Goal: Transaction & Acquisition: Purchase product/service

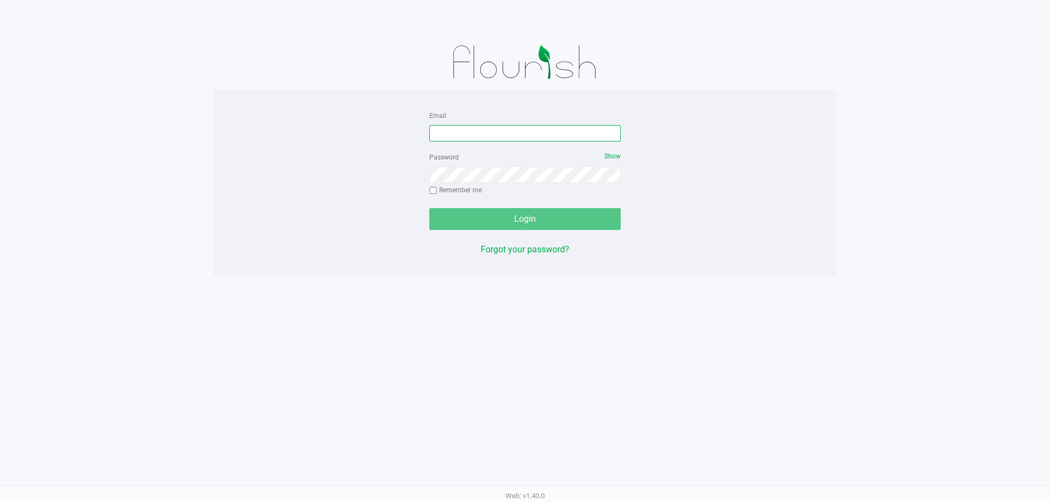
click at [498, 141] on input "Email" at bounding box center [524, 133] width 191 height 16
type input "[EMAIL_ADDRESS][DOMAIN_NAME]"
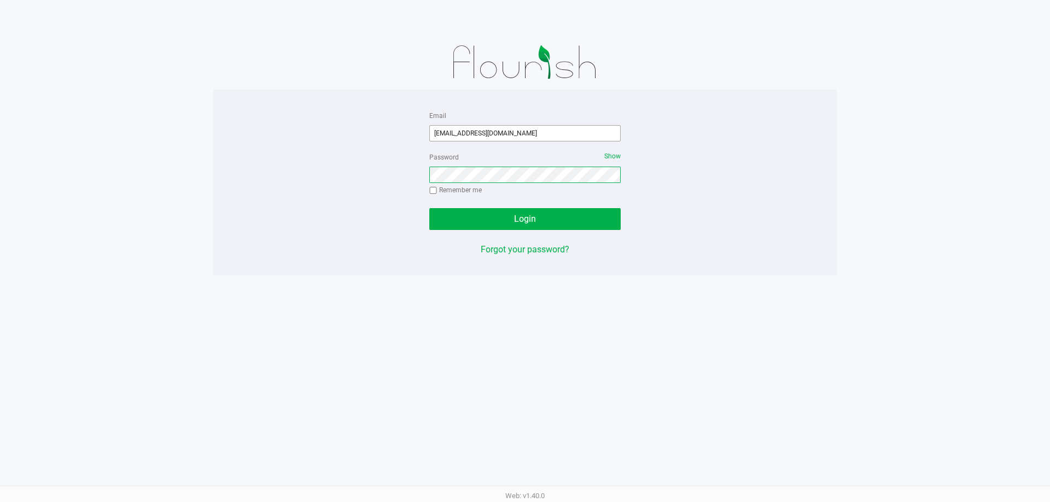
click at [429, 208] on button "Login" at bounding box center [524, 219] width 191 height 22
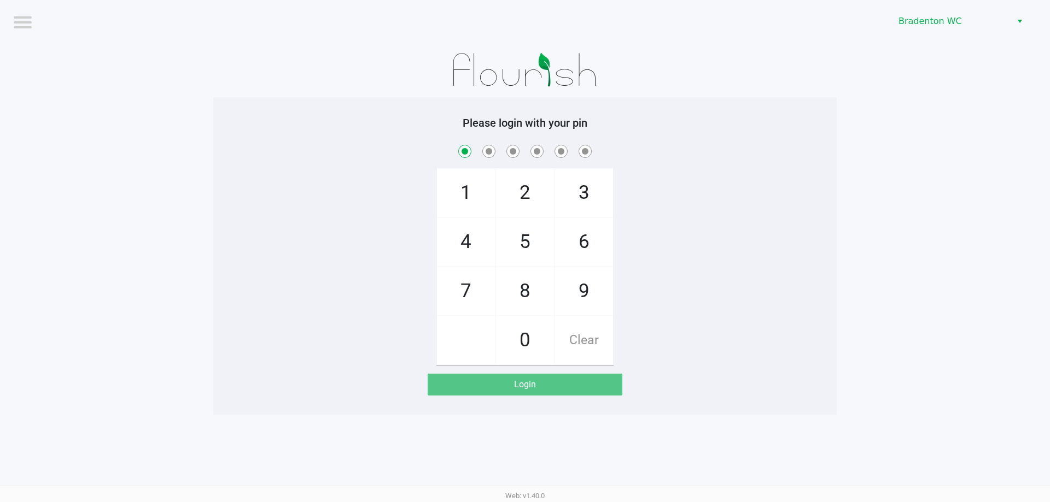
checkbox input "true"
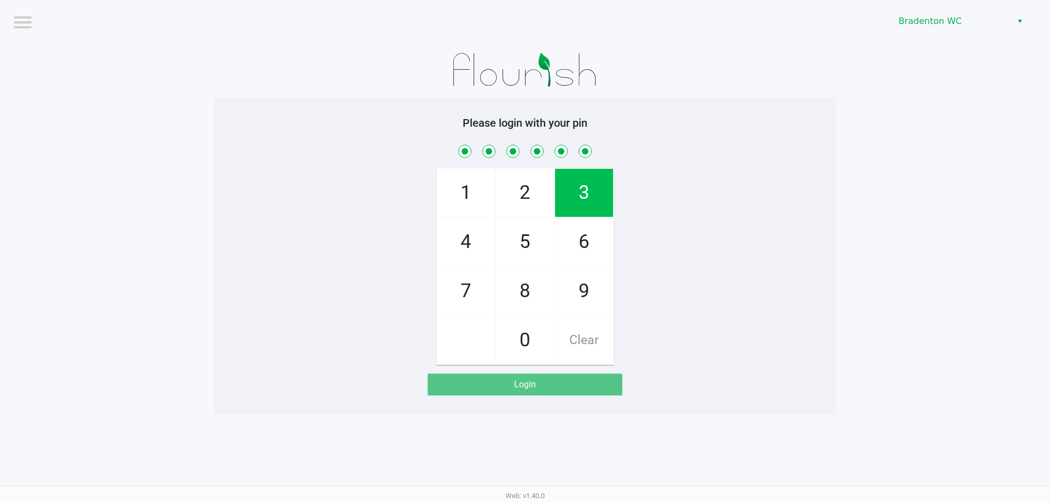
checkbox input "true"
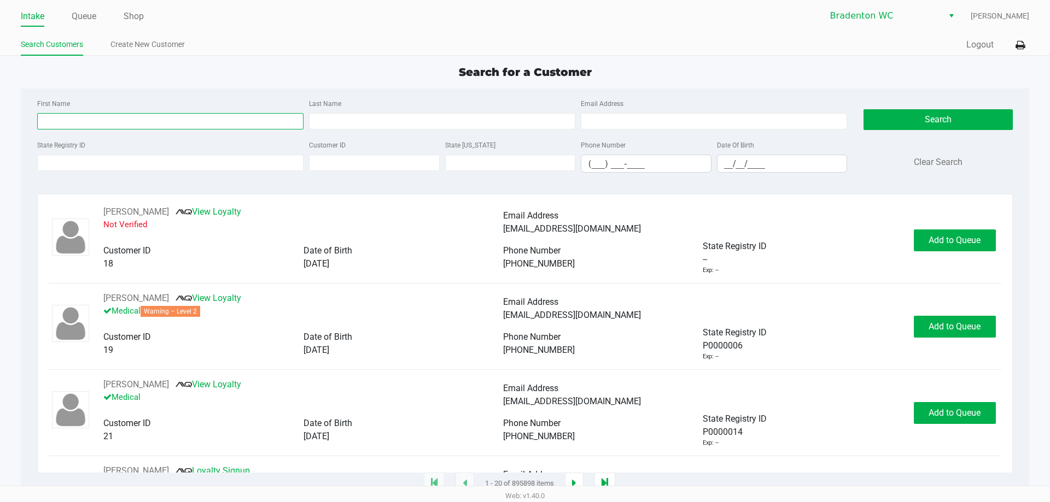
click at [90, 125] on input "First Name" at bounding box center [170, 121] width 266 height 16
type input "corinna"
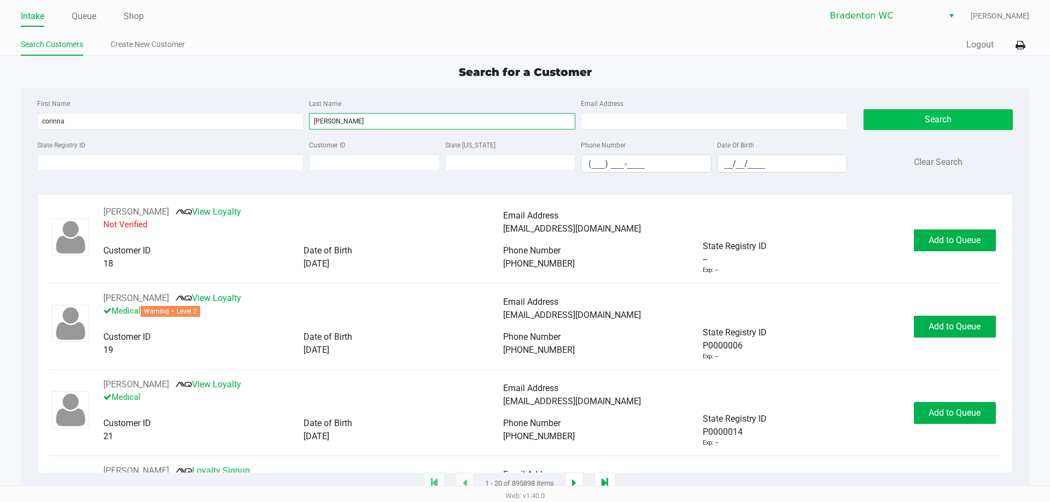
type input "[PERSON_NAME]"
click at [929, 126] on button "Search" at bounding box center [937, 119] width 149 height 21
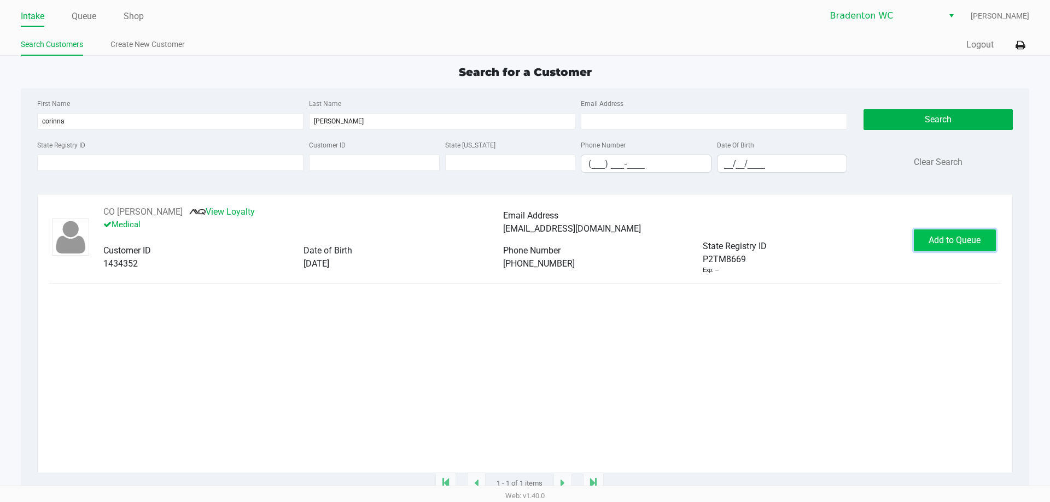
click at [952, 249] on button "Add to Queue" at bounding box center [955, 241] width 82 height 22
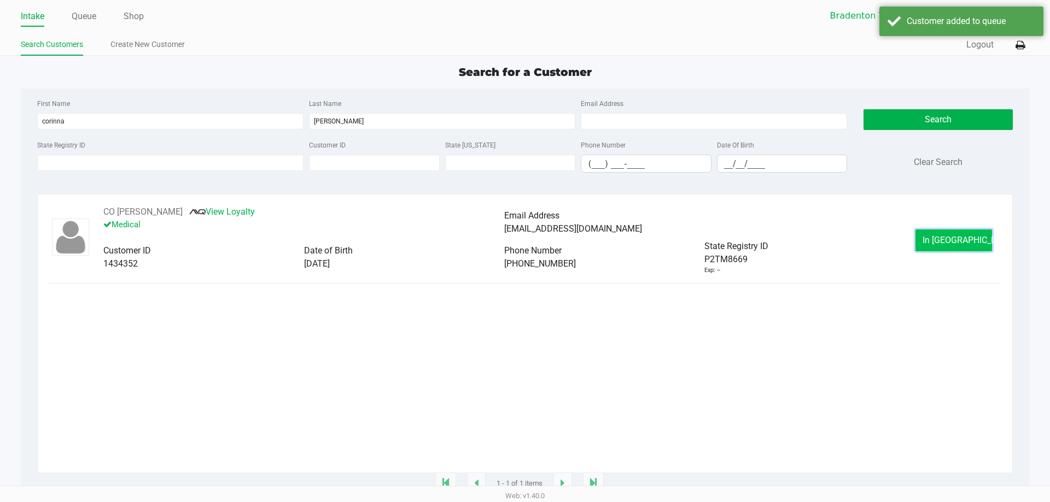
click at [974, 237] on button "In [GEOGRAPHIC_DATA]" at bounding box center [953, 241] width 77 height 22
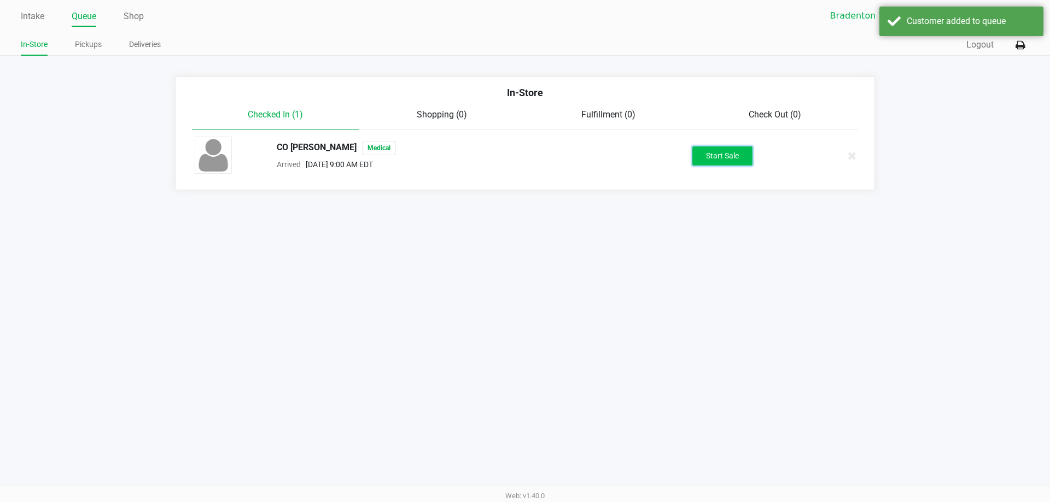
click at [733, 158] on button "Start Sale" at bounding box center [722, 156] width 60 height 19
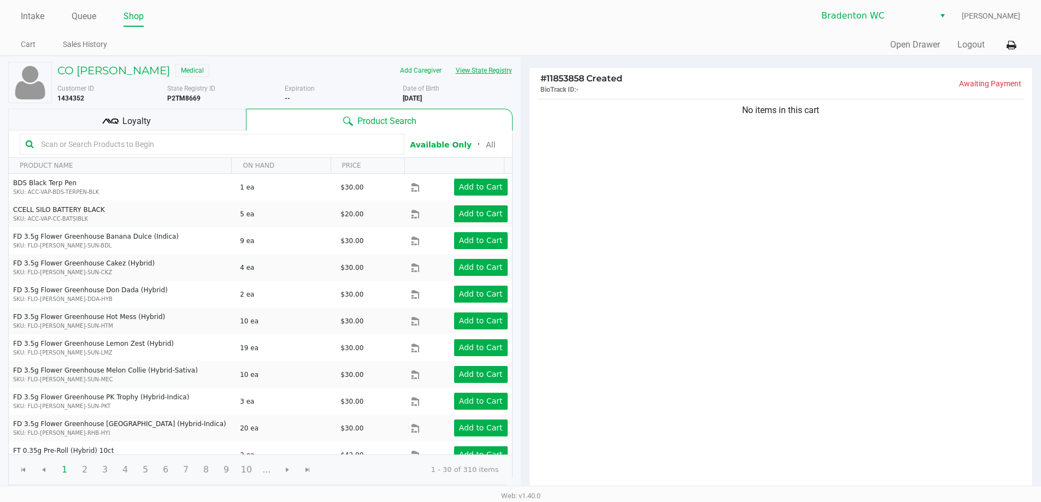
click at [508, 71] on button "View State Registry" at bounding box center [481, 70] width 64 height 17
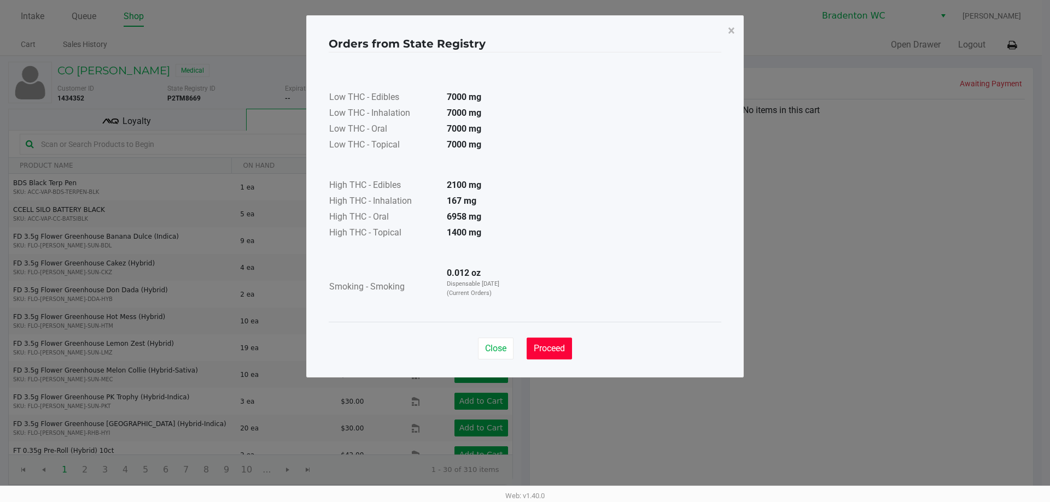
click at [543, 339] on button "Proceed" at bounding box center [548, 349] width 45 height 22
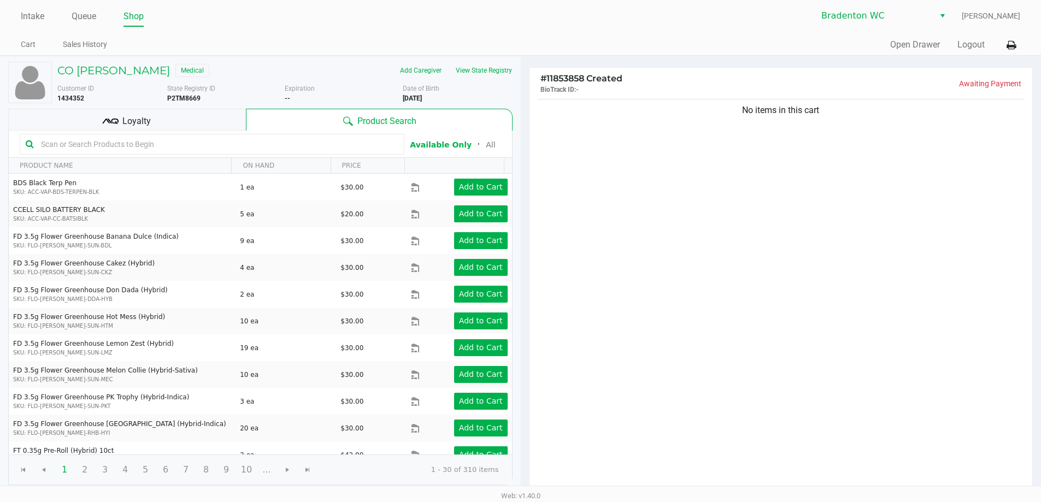
click at [230, 114] on div "Loyalty" at bounding box center [127, 120] width 238 height 22
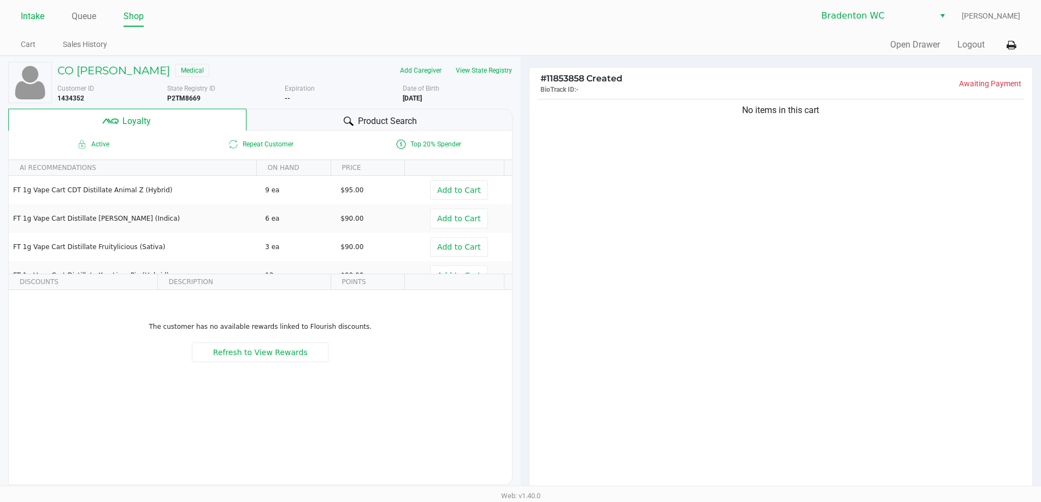
click at [36, 16] on link "Intake" at bounding box center [33, 16] width 24 height 15
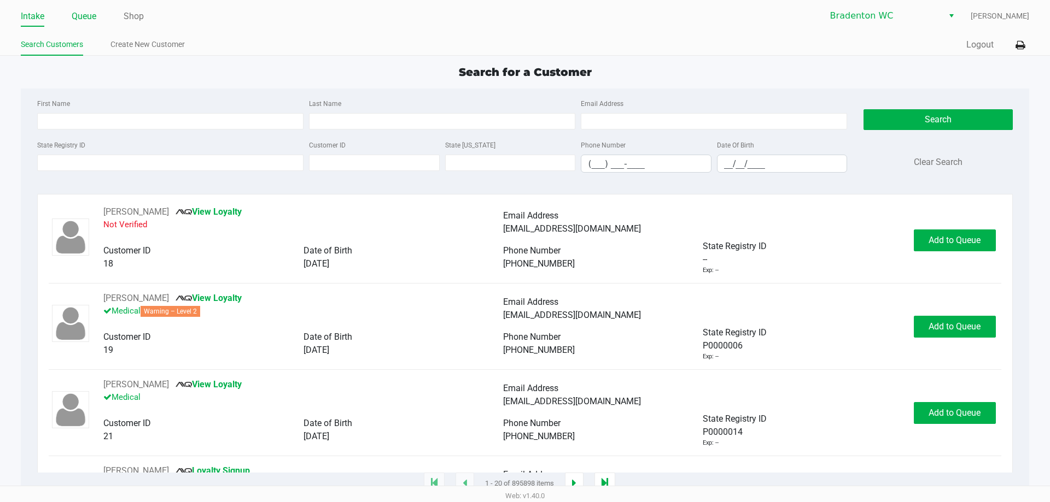
click at [92, 14] on link "Queue" at bounding box center [84, 16] width 25 height 15
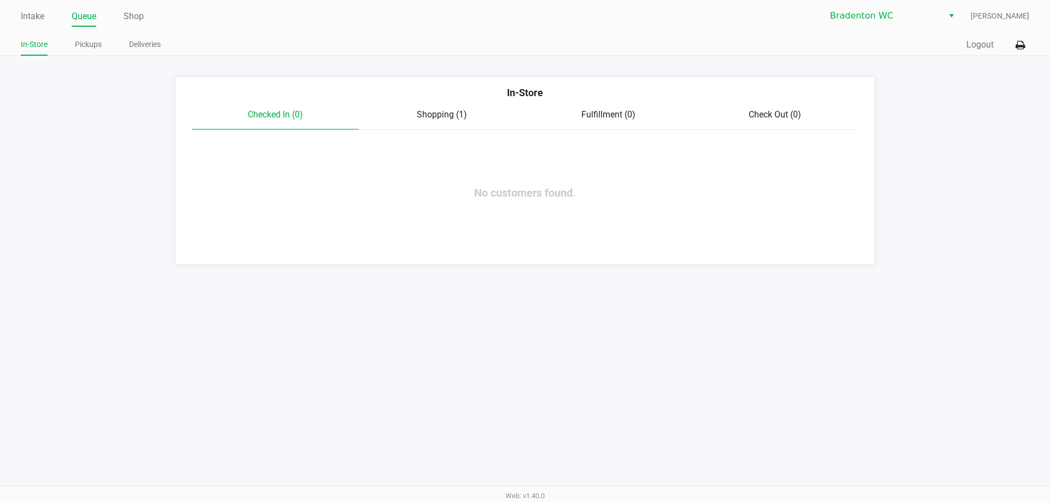
click at [455, 112] on span "Shopping (1)" at bounding box center [442, 114] width 50 height 10
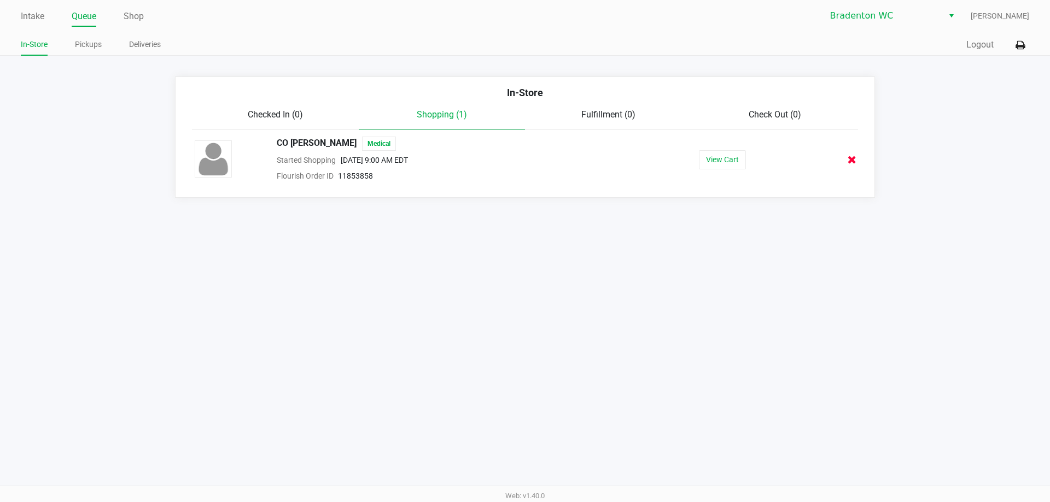
click at [850, 159] on icon at bounding box center [851, 160] width 9 height 8
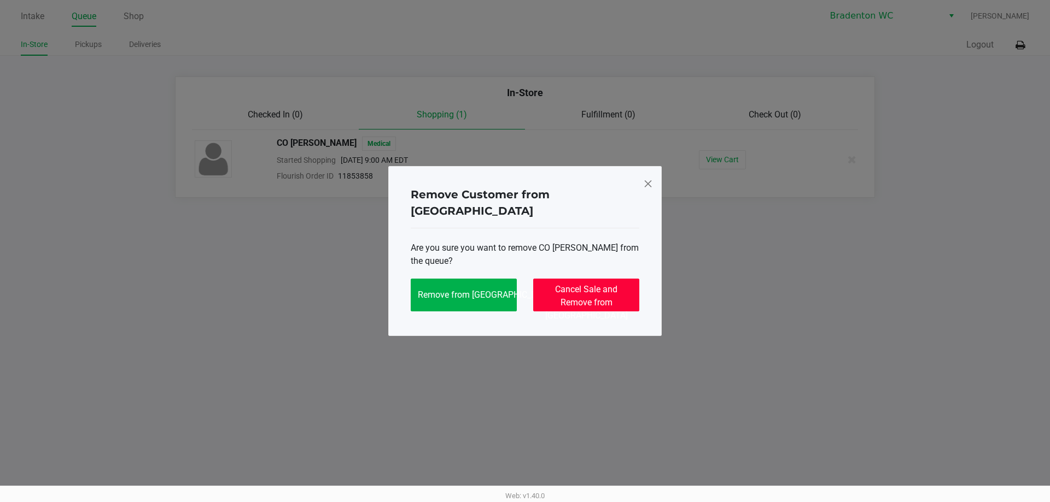
click at [606, 289] on button "Cancel Sale and Remove from [GEOGRAPHIC_DATA]" at bounding box center [586, 295] width 106 height 33
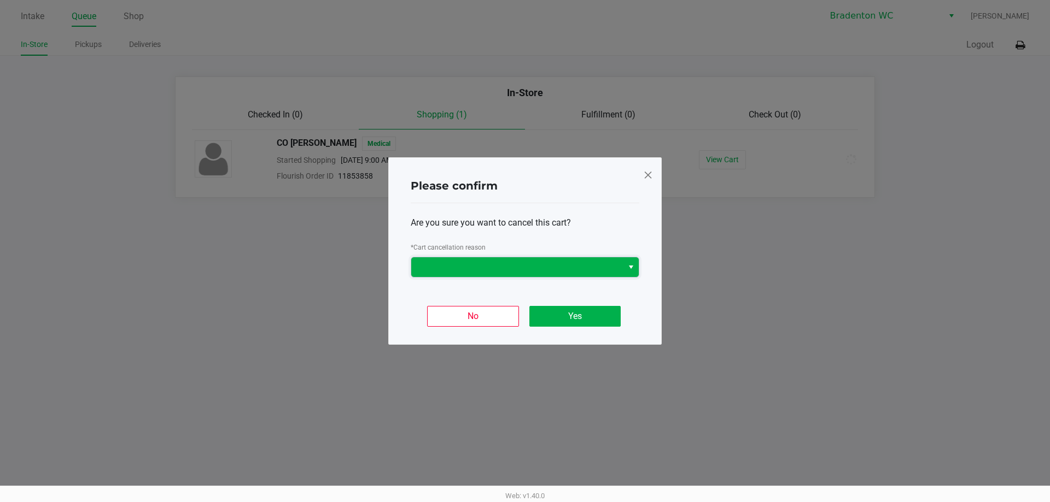
click at [519, 266] on span at bounding box center [517, 267] width 198 height 13
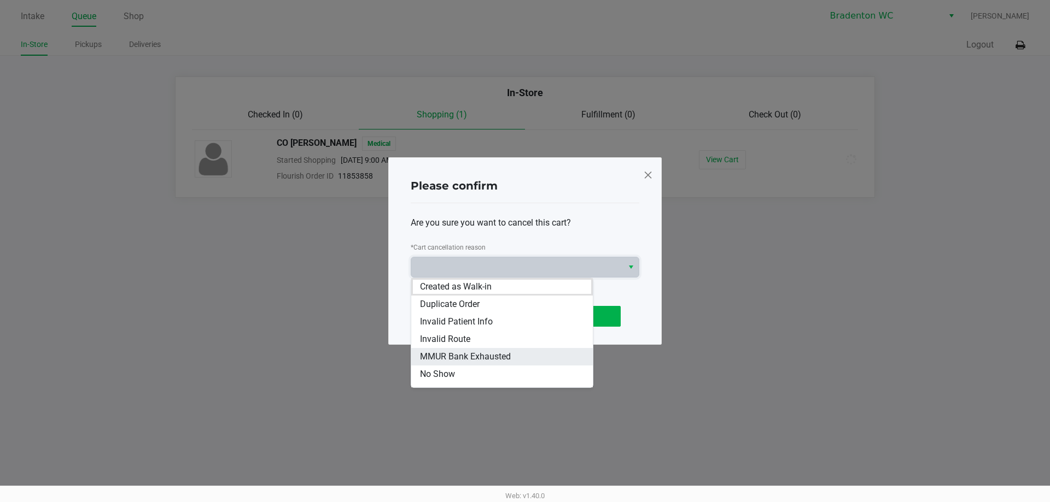
click at [494, 353] on span "MMUR Bank Exhausted" at bounding box center [465, 356] width 91 height 13
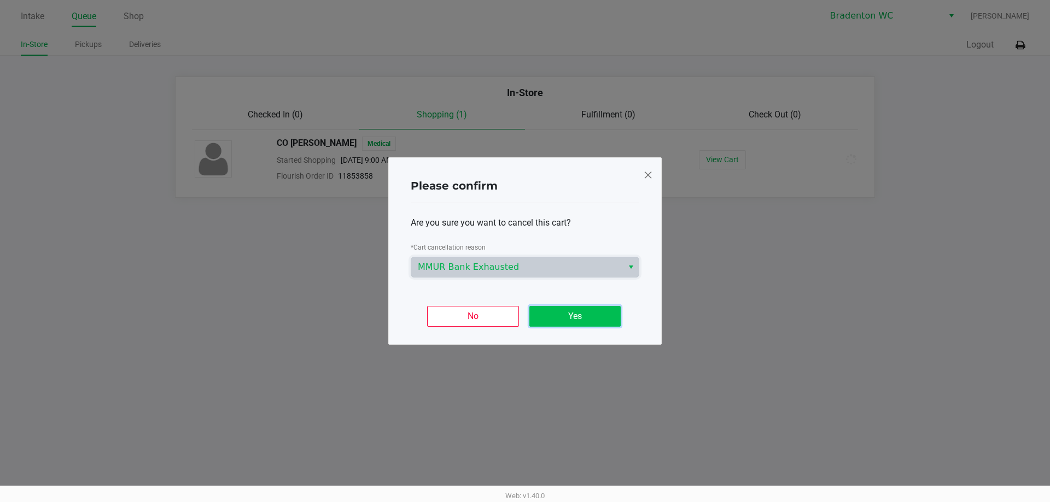
click at [572, 318] on button "Yes" at bounding box center [574, 316] width 91 height 21
